Goal: Transaction & Acquisition: Purchase product/service

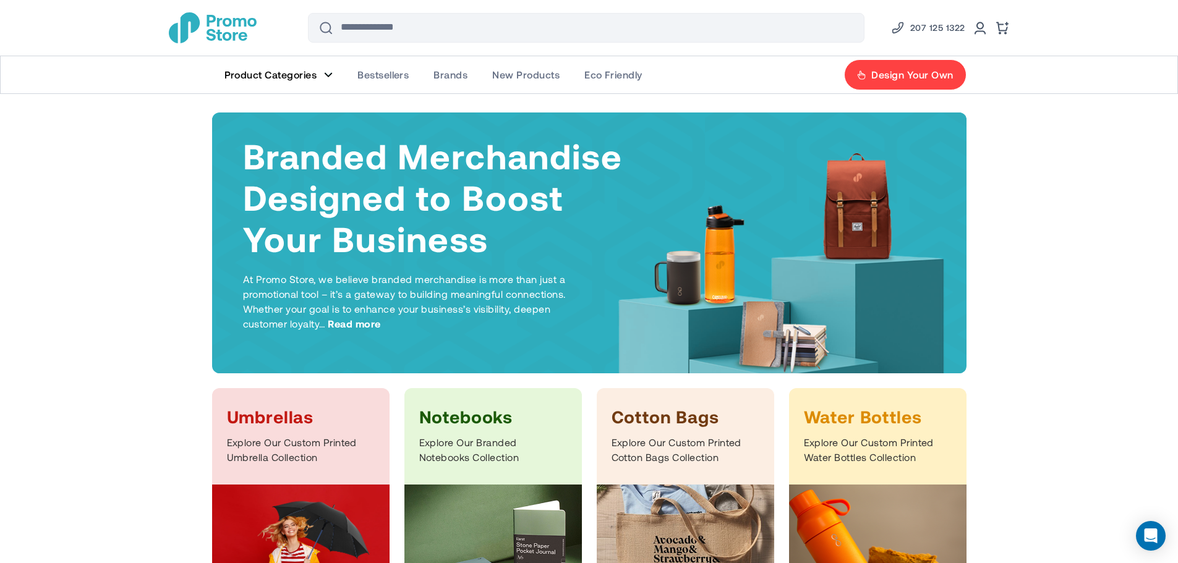
click at [303, 72] on span "Product Categories" at bounding box center [271, 75] width 93 height 12
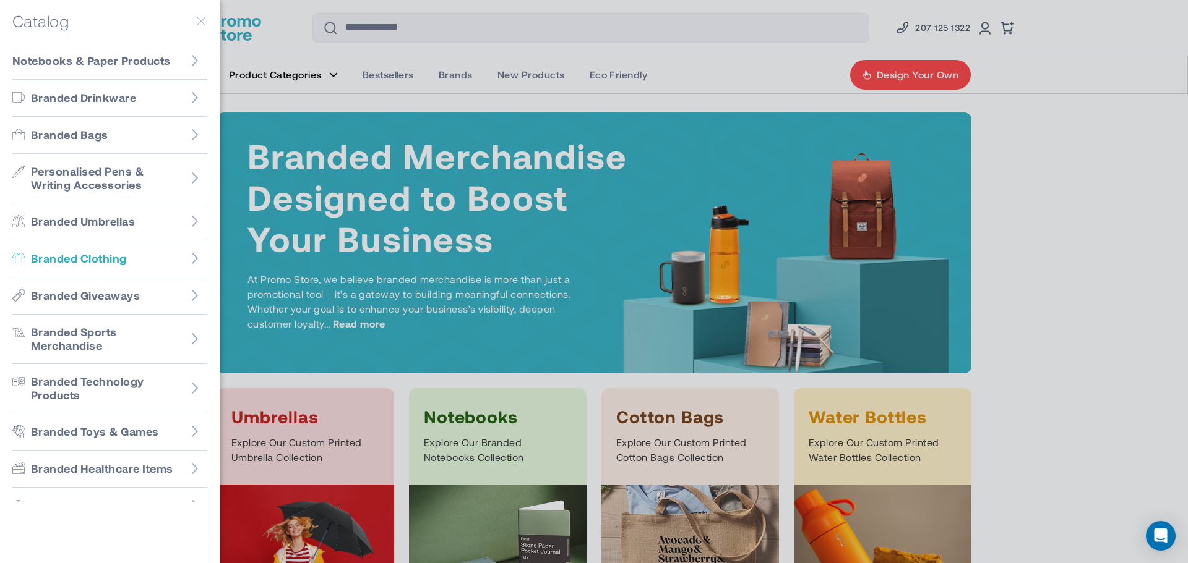
click at [114, 264] on span "Branded Clothing" at bounding box center [79, 259] width 96 height 14
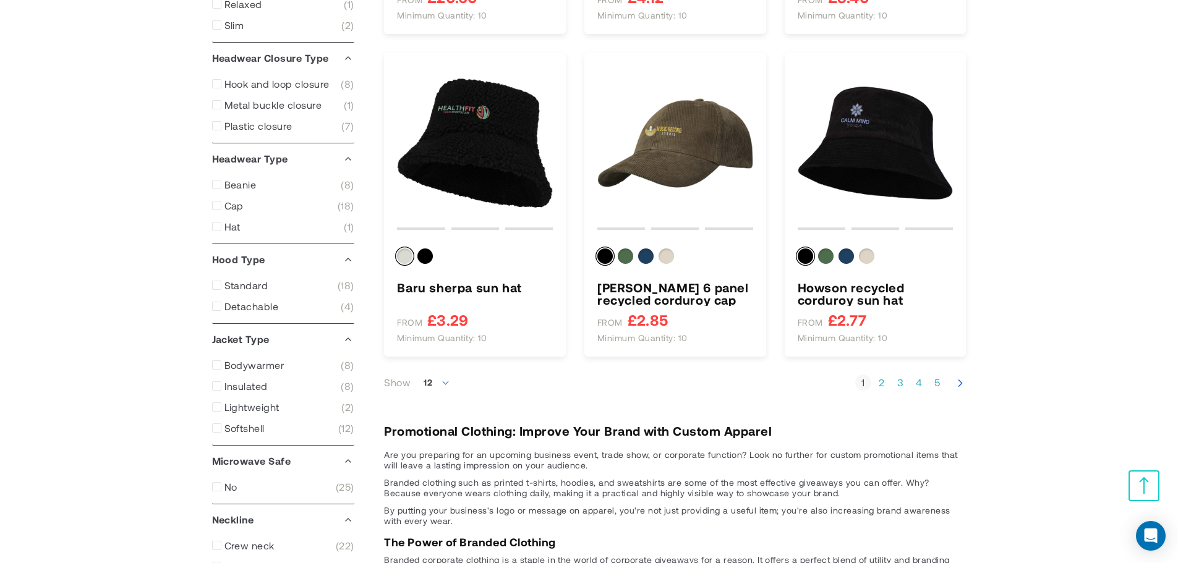
scroll to position [1199, 0]
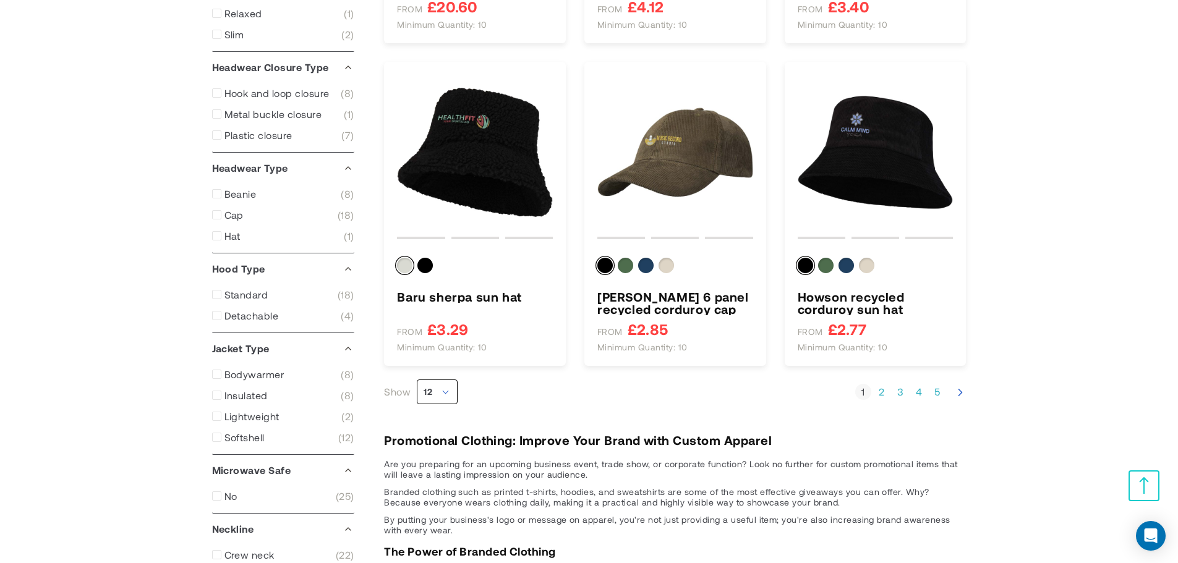
click at [435, 396] on span "12" at bounding box center [437, 392] width 41 height 25
click at [436, 455] on li "36" at bounding box center [438, 463] width 40 height 22
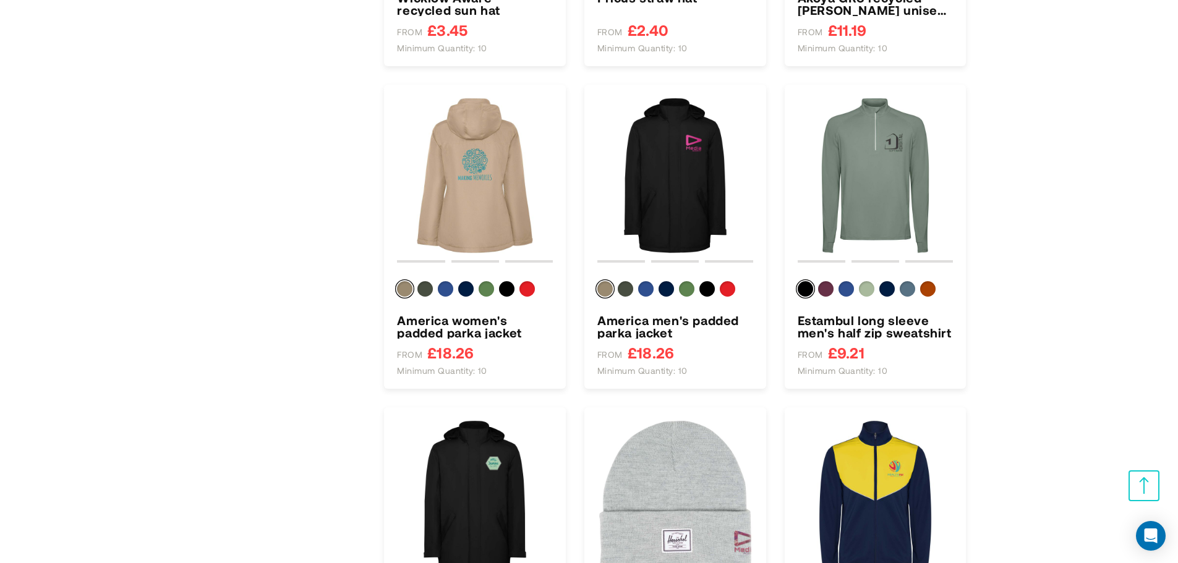
scroll to position [3490, 0]
click at [889, 168] on img "Estambul long sleeve men&#039;s half zip sweatshirt" at bounding box center [876, 175] width 156 height 156
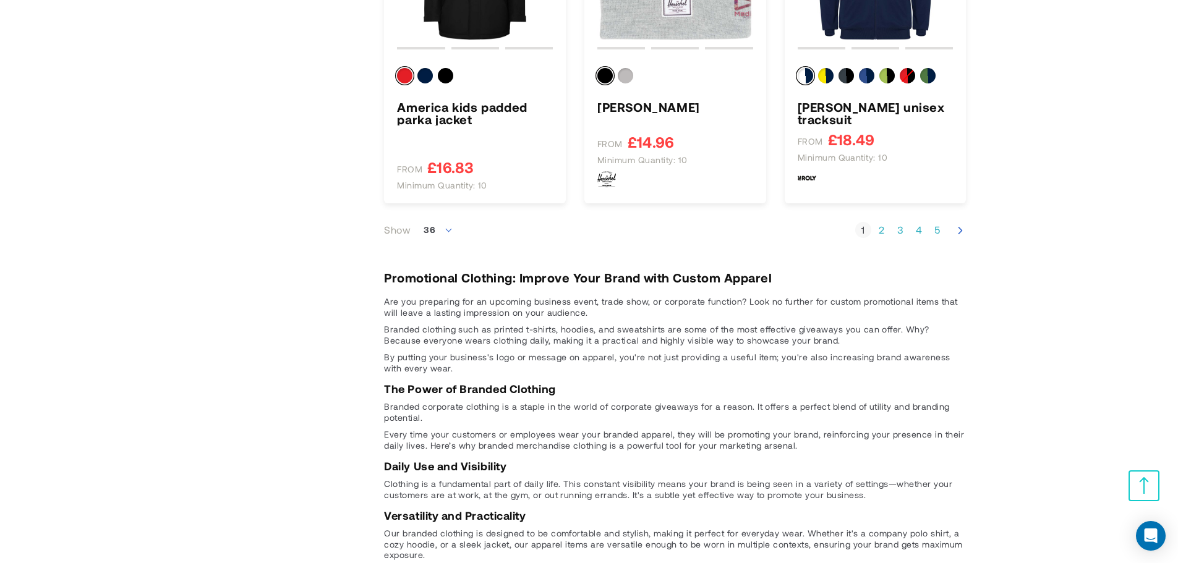
scroll to position [4038, 0]
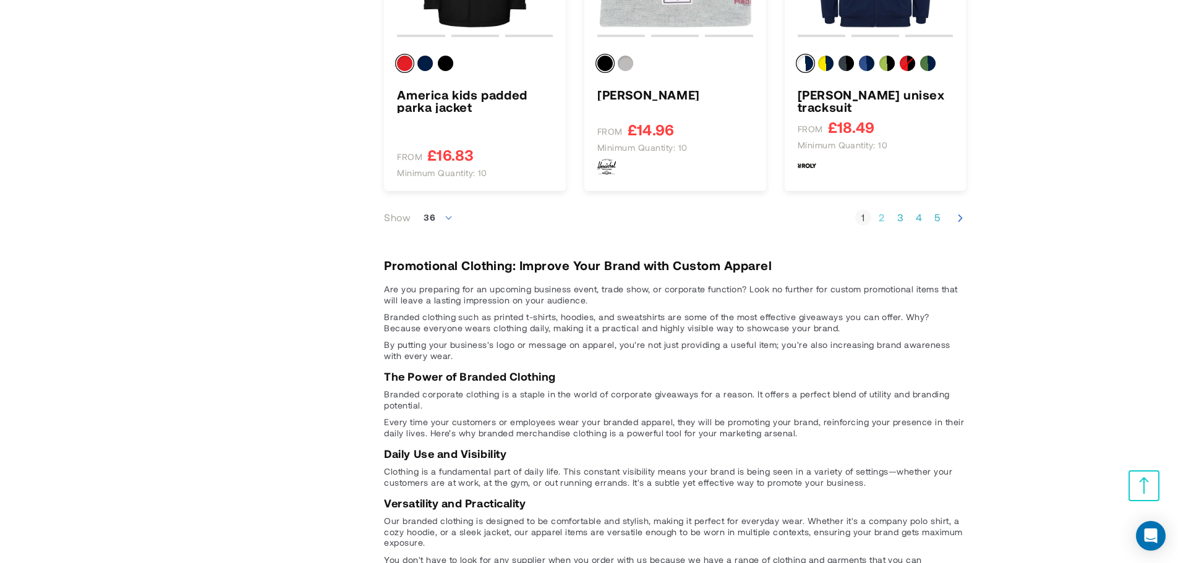
click at [884, 218] on link "Page 2" at bounding box center [882, 218] width 16 height 12
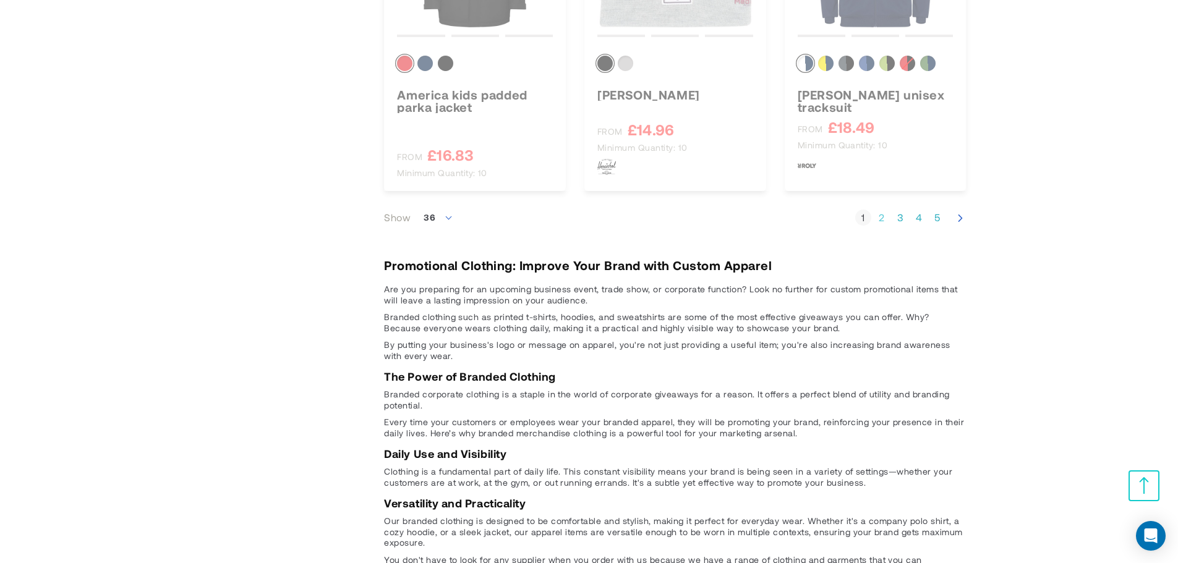
scroll to position [292, 0]
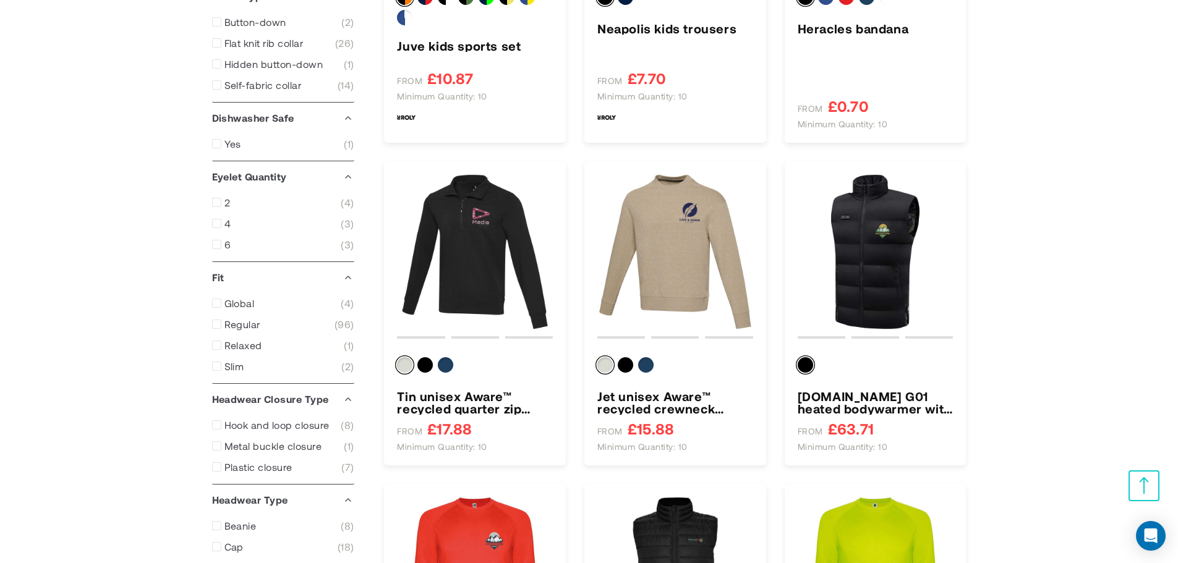
scroll to position [868, 0]
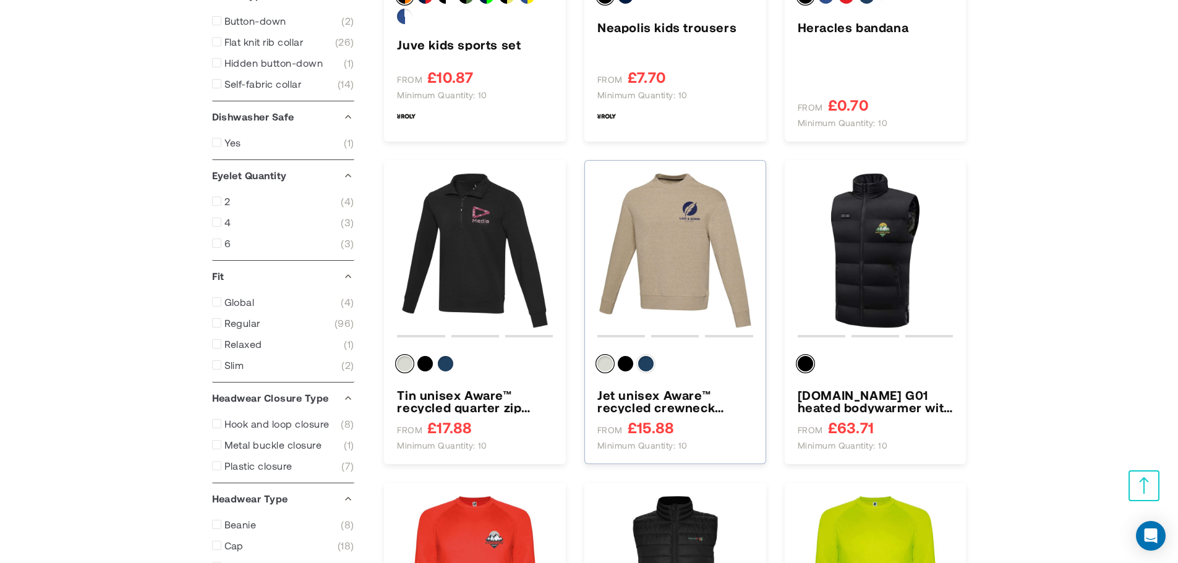
click at [653, 364] on div "Navy" at bounding box center [645, 363] width 15 height 15
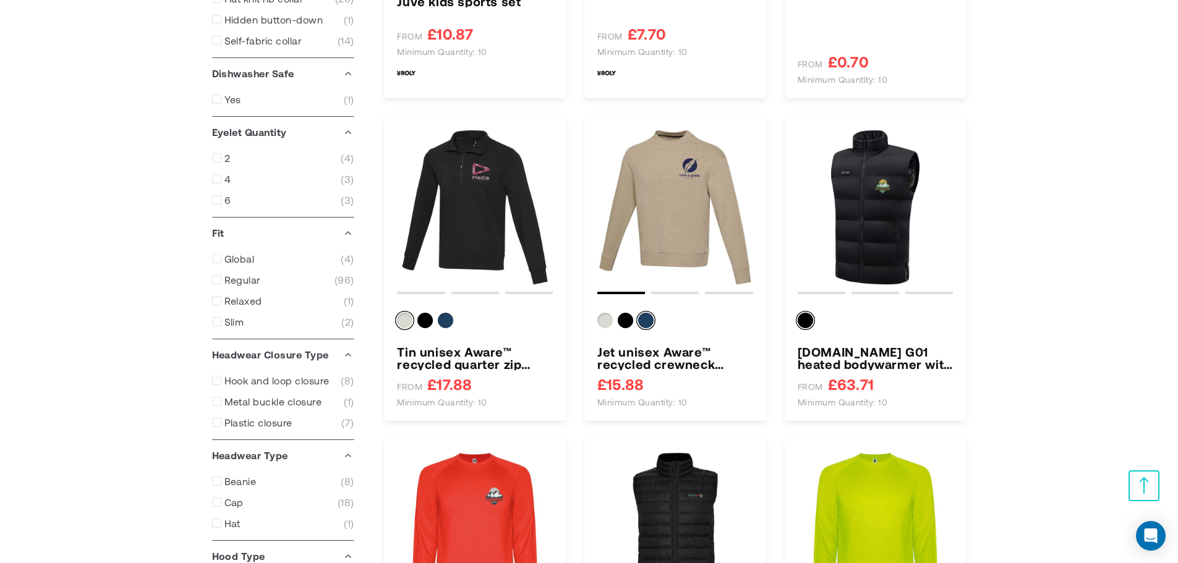
scroll to position [912, 0]
click at [447, 319] on div "Navy" at bounding box center [445, 319] width 15 height 15
click at [403, 319] on div "Oatmeal" at bounding box center [404, 319] width 15 height 15
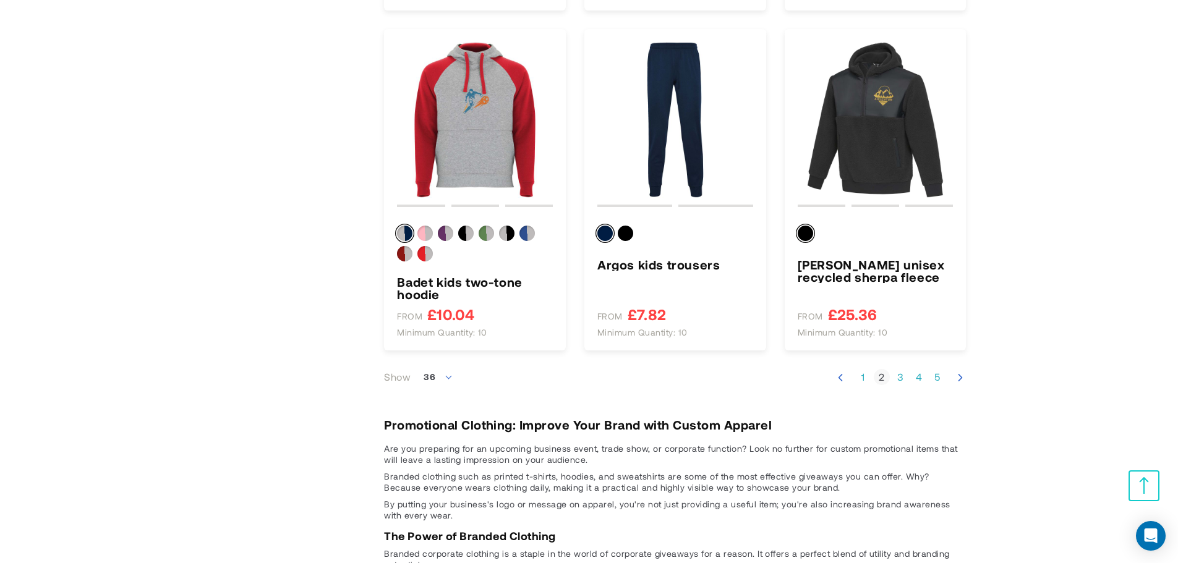
scroll to position [4017, 0]
click at [904, 374] on link "Page 3" at bounding box center [901, 376] width 16 height 12
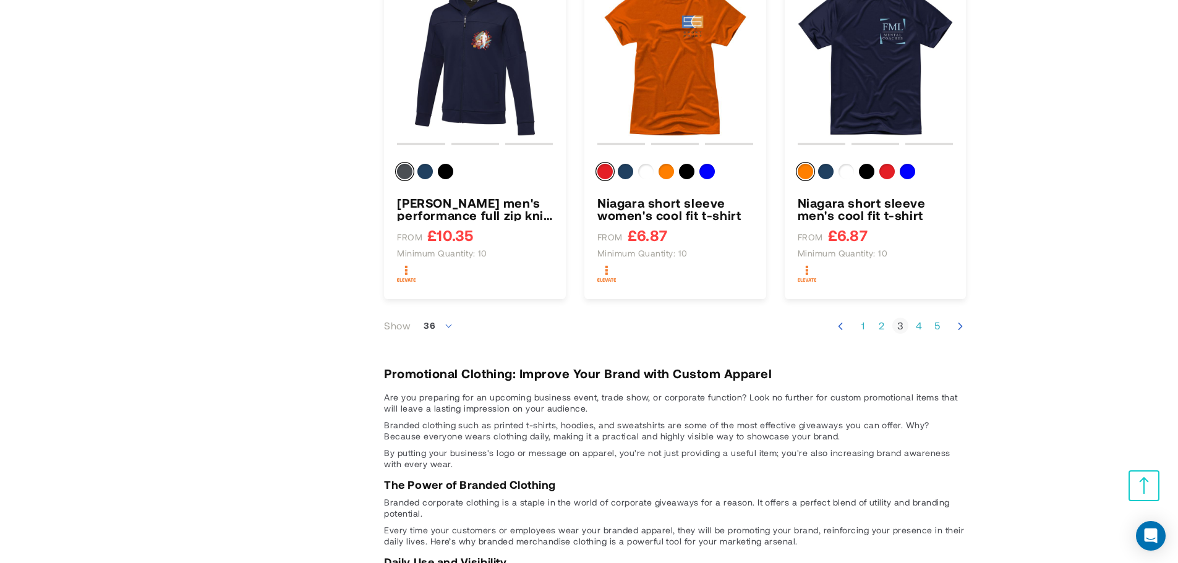
scroll to position [4228, 0]
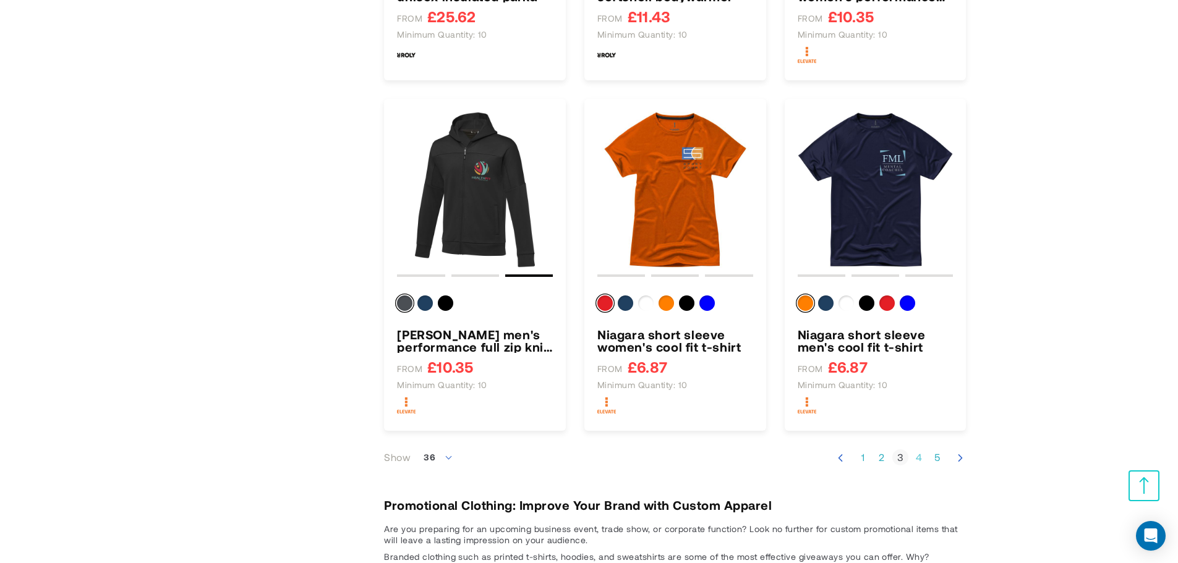
click at [919, 458] on link "Page 4" at bounding box center [919, 458] width 16 height 12
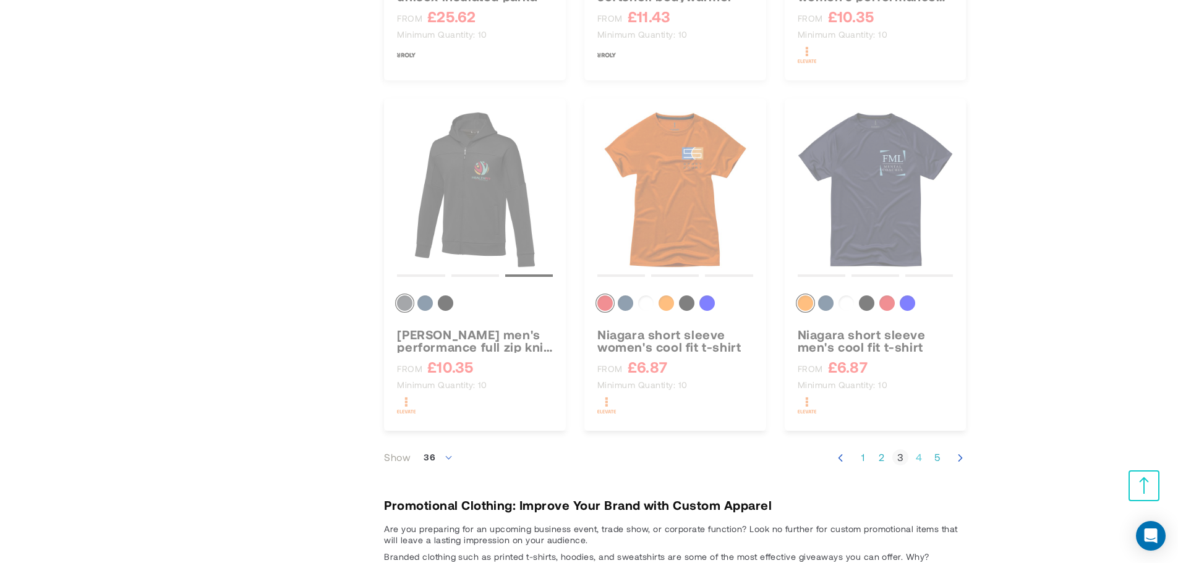
scroll to position [292, 0]
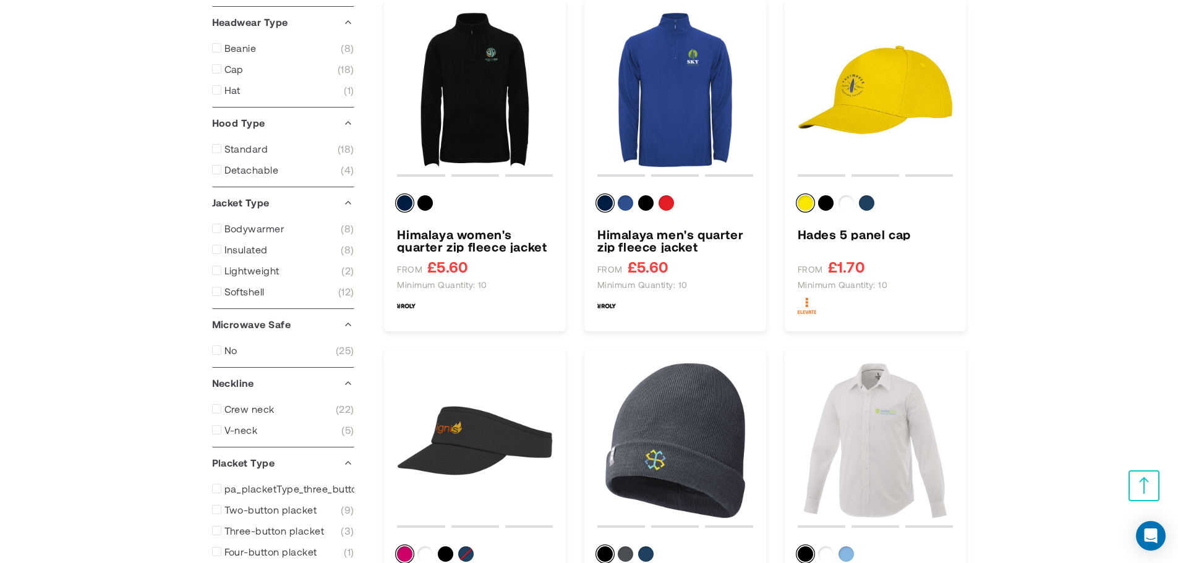
scroll to position [1345, 0]
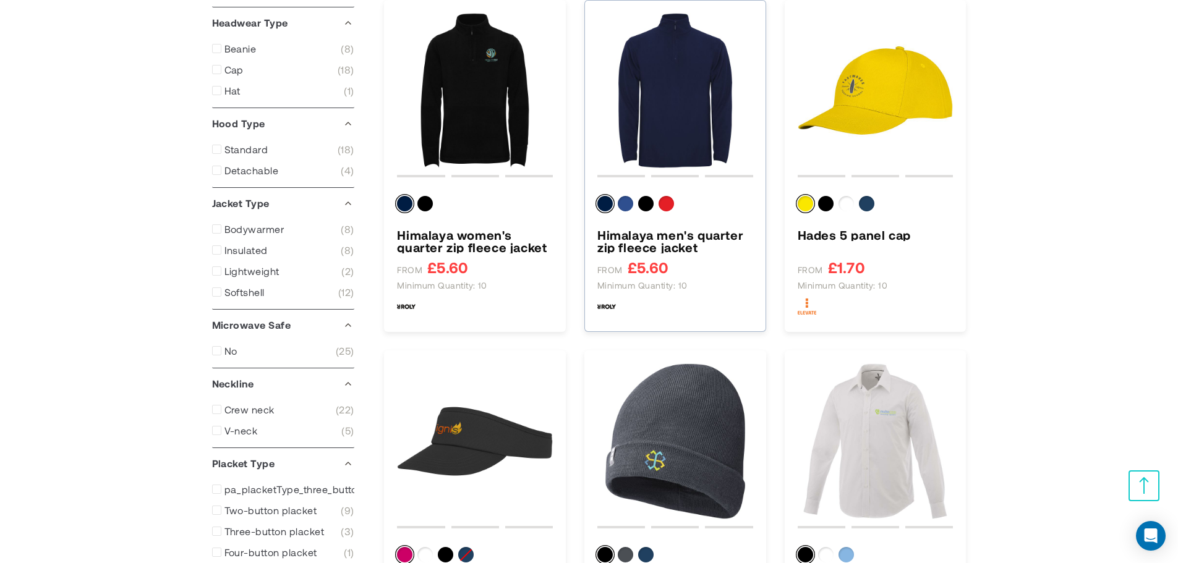
click at [670, 45] on img "Himalaya men&#039;s quarter zip fleece jacket" at bounding box center [675, 91] width 156 height 156
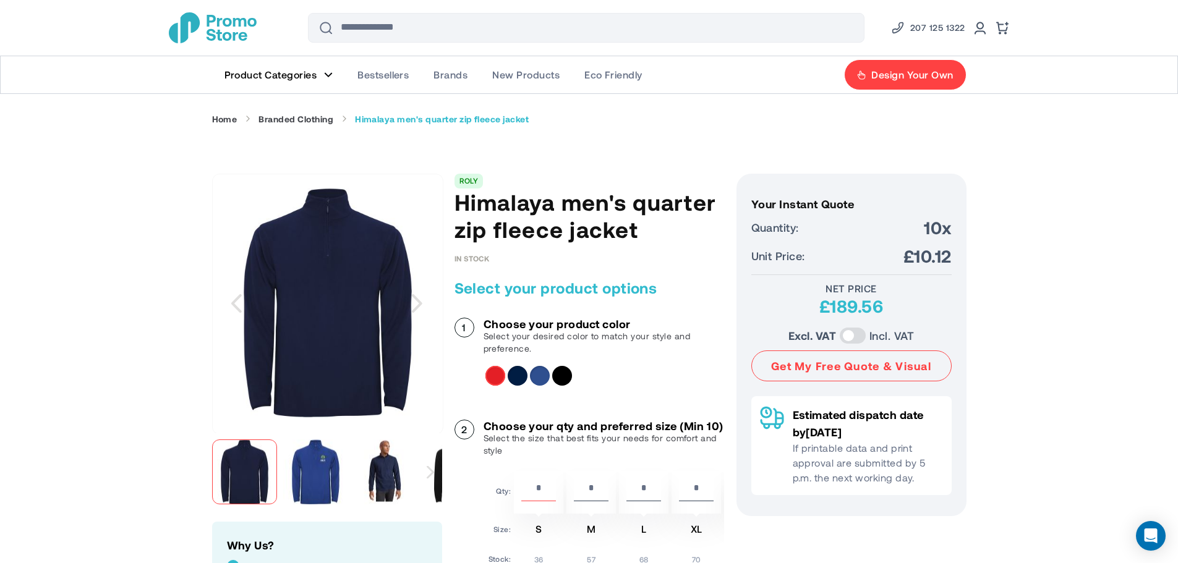
click at [294, 479] on img "Himalaya men's quarter zip fleece jacket" at bounding box center [315, 472] width 65 height 65
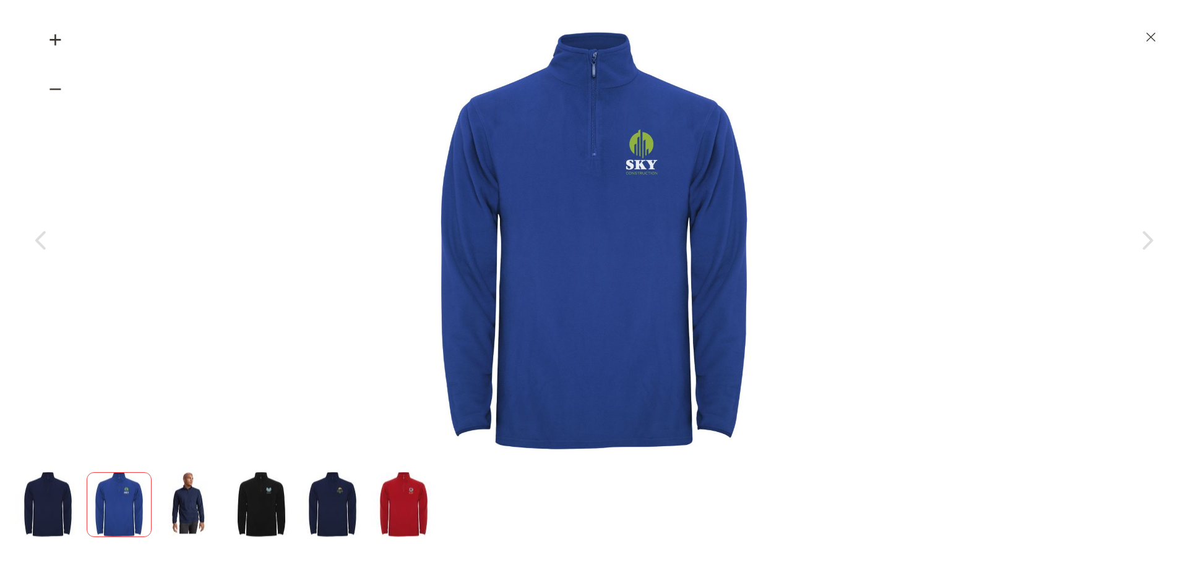
click at [424, 490] on img "Himalaya men's quarter zip fleece jacket" at bounding box center [403, 505] width 65 height 65
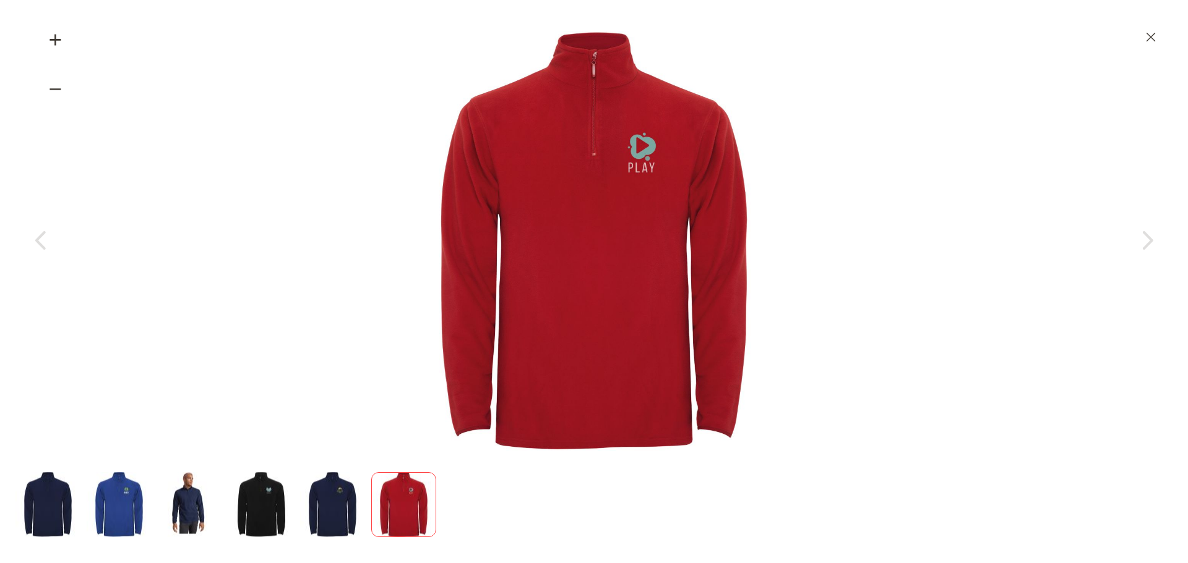
click at [317, 503] on img "Himalaya men's quarter zip fleece jacket" at bounding box center [332, 505] width 65 height 65
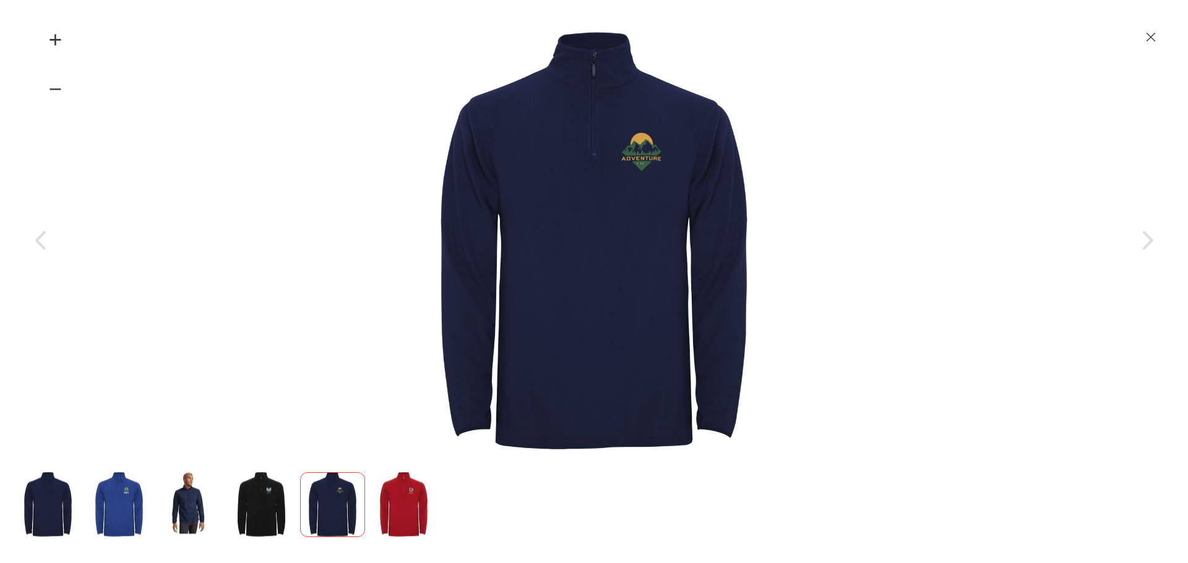
click at [284, 498] on img "Himalaya men's quarter zip fleece jacket" at bounding box center [261, 505] width 65 height 65
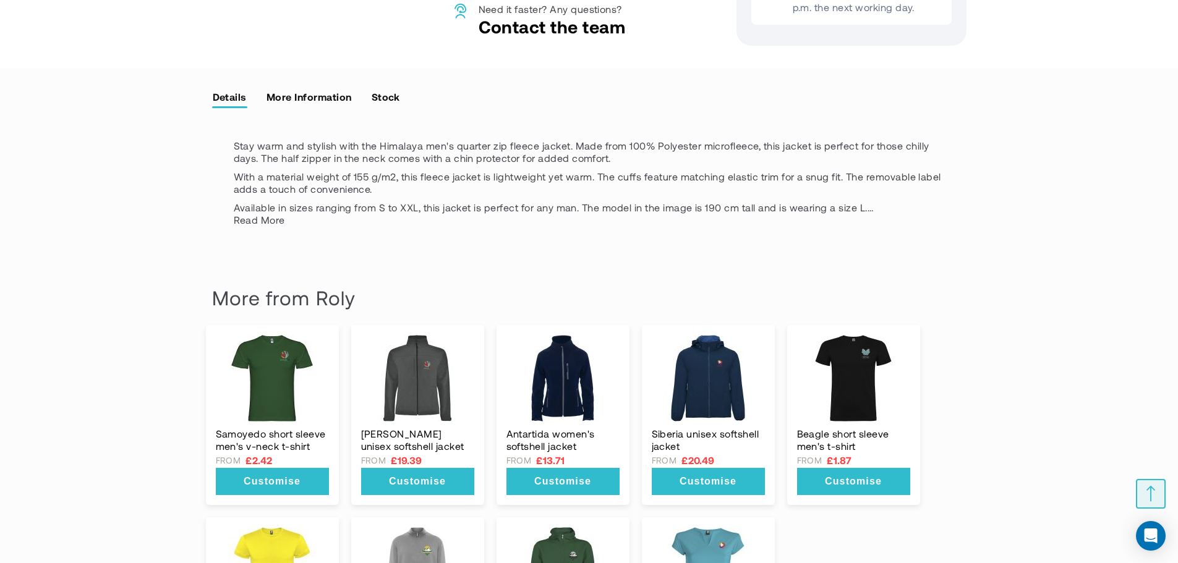
scroll to position [1179, 0]
click at [280, 105] on link "More Information" at bounding box center [309, 96] width 87 height 19
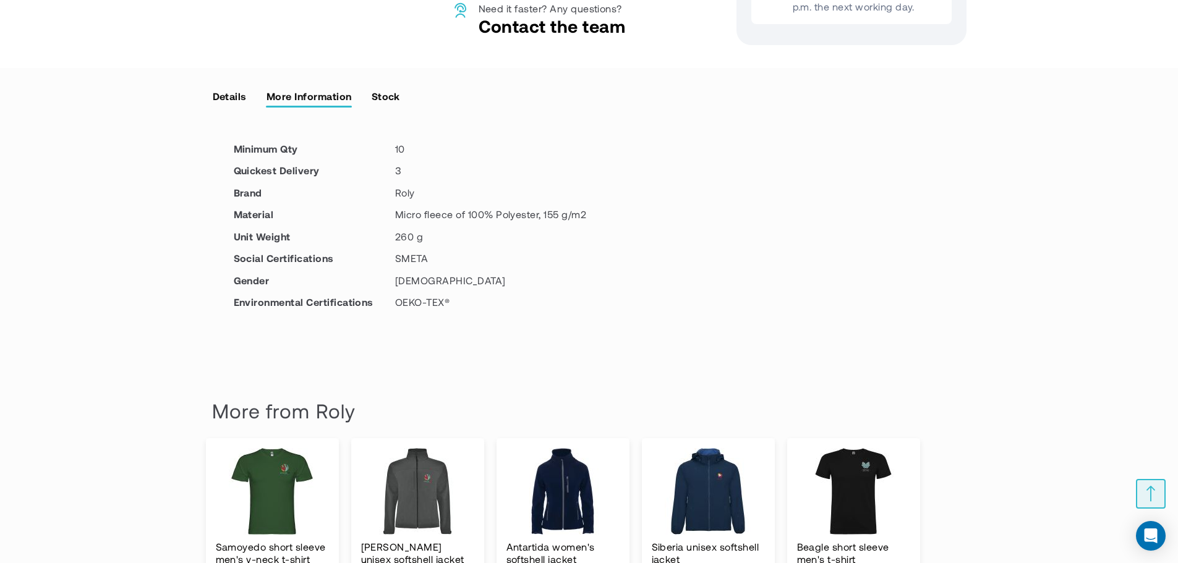
click at [280, 105] on link "More Information" at bounding box center [309, 96] width 87 height 19
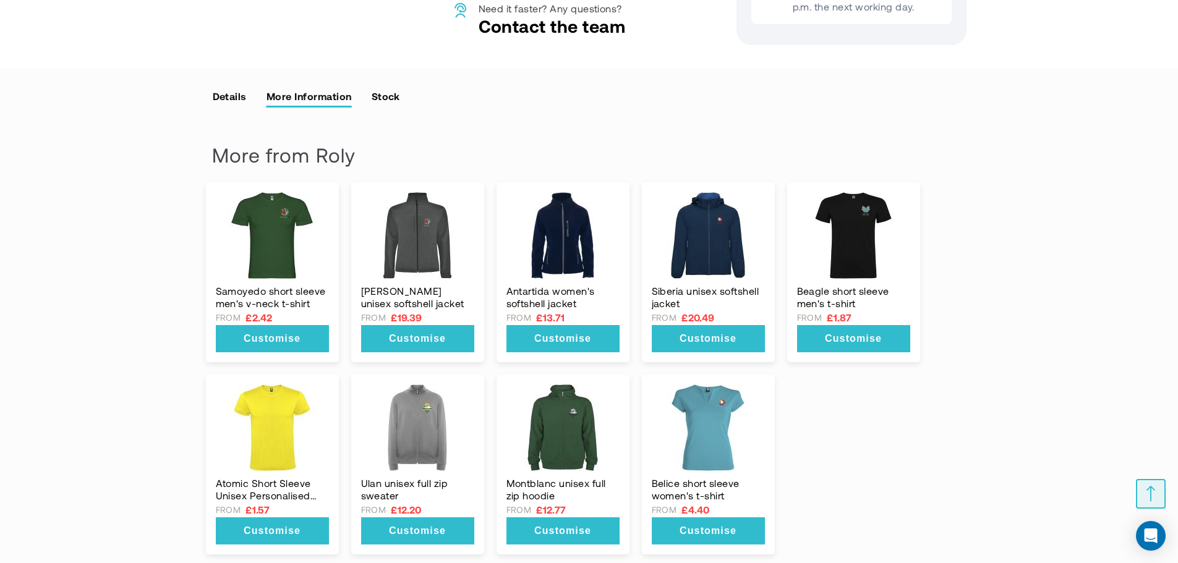
click at [280, 105] on link "More Information" at bounding box center [309, 96] width 87 height 19
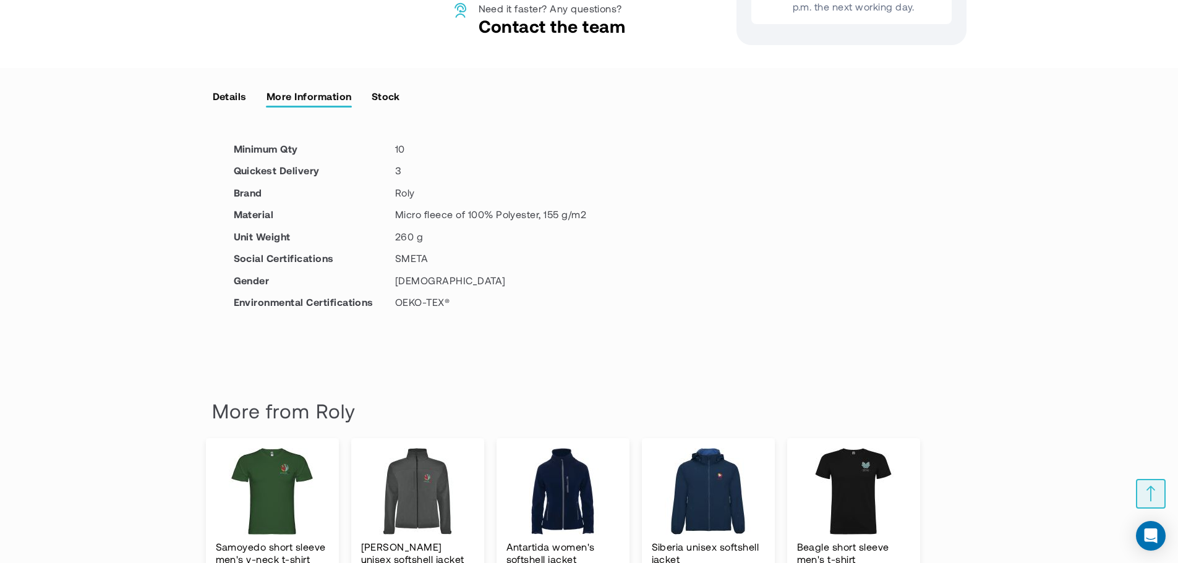
click at [280, 105] on link "More Information" at bounding box center [309, 96] width 87 height 19
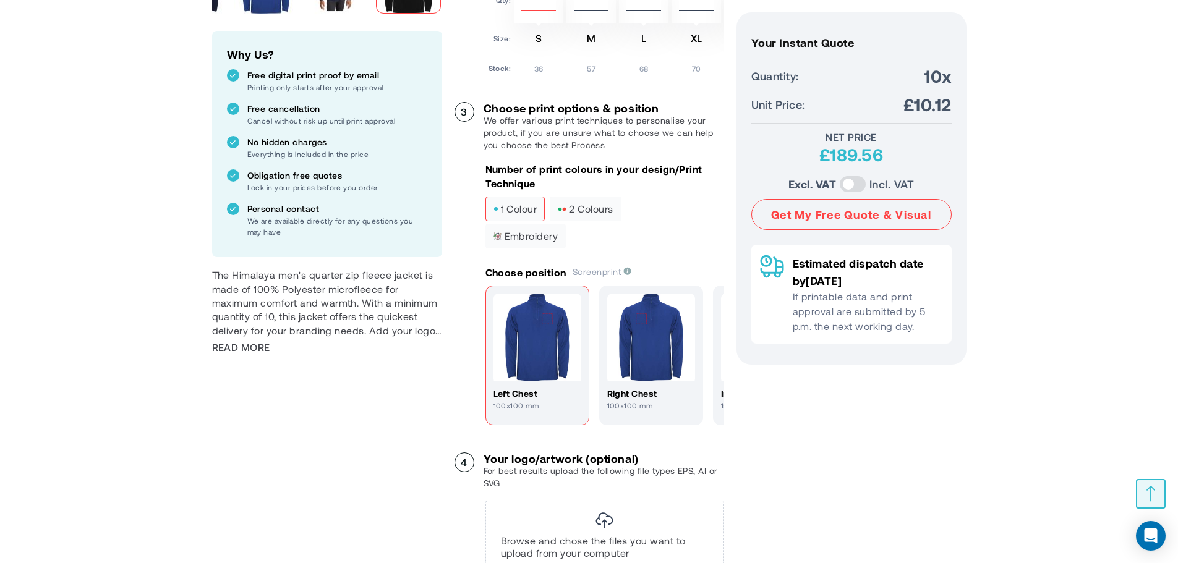
scroll to position [424, 0]
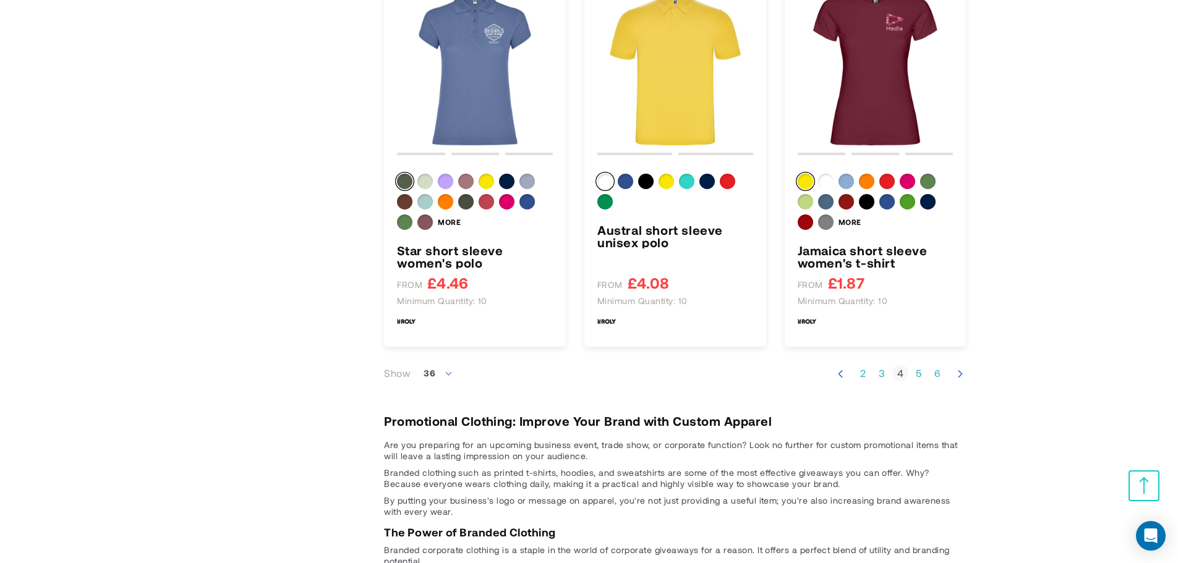
scroll to position [4613, 0]
